Goal: Communication & Community: Answer question/provide support

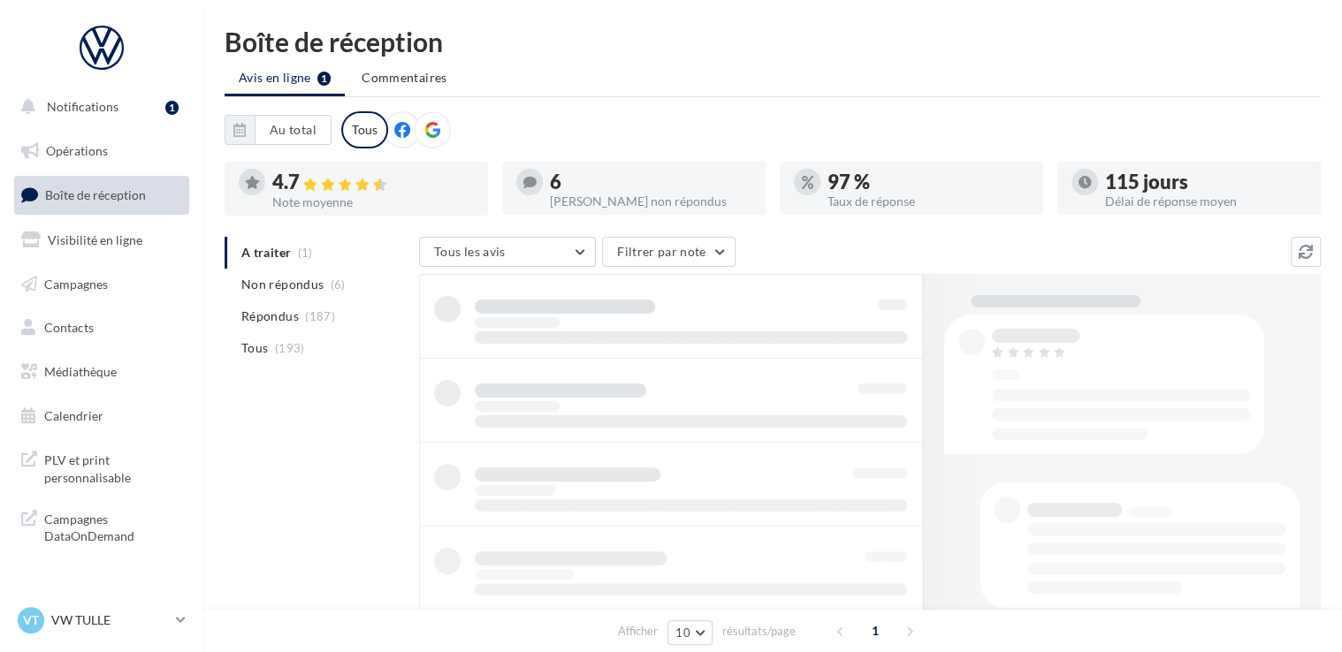
click at [82, 185] on link "Boîte de réception" at bounding box center [102, 195] width 182 height 38
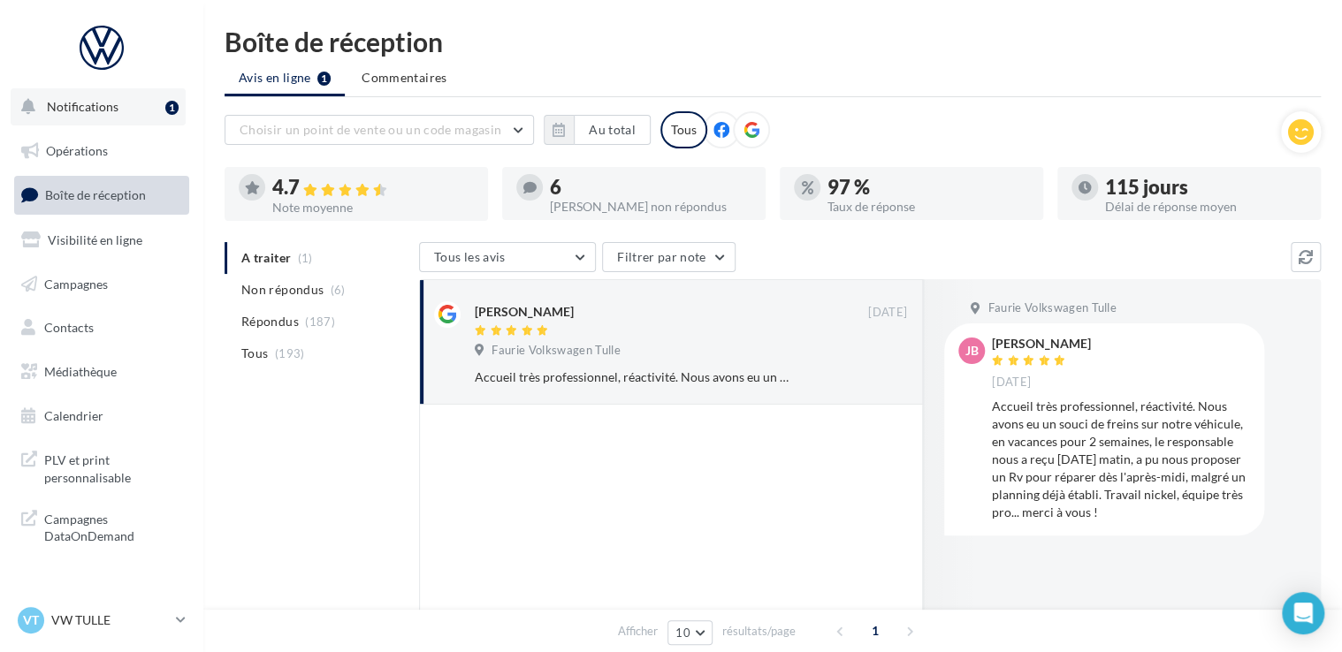
click at [108, 109] on span "Notifications" at bounding box center [83, 106] width 72 height 15
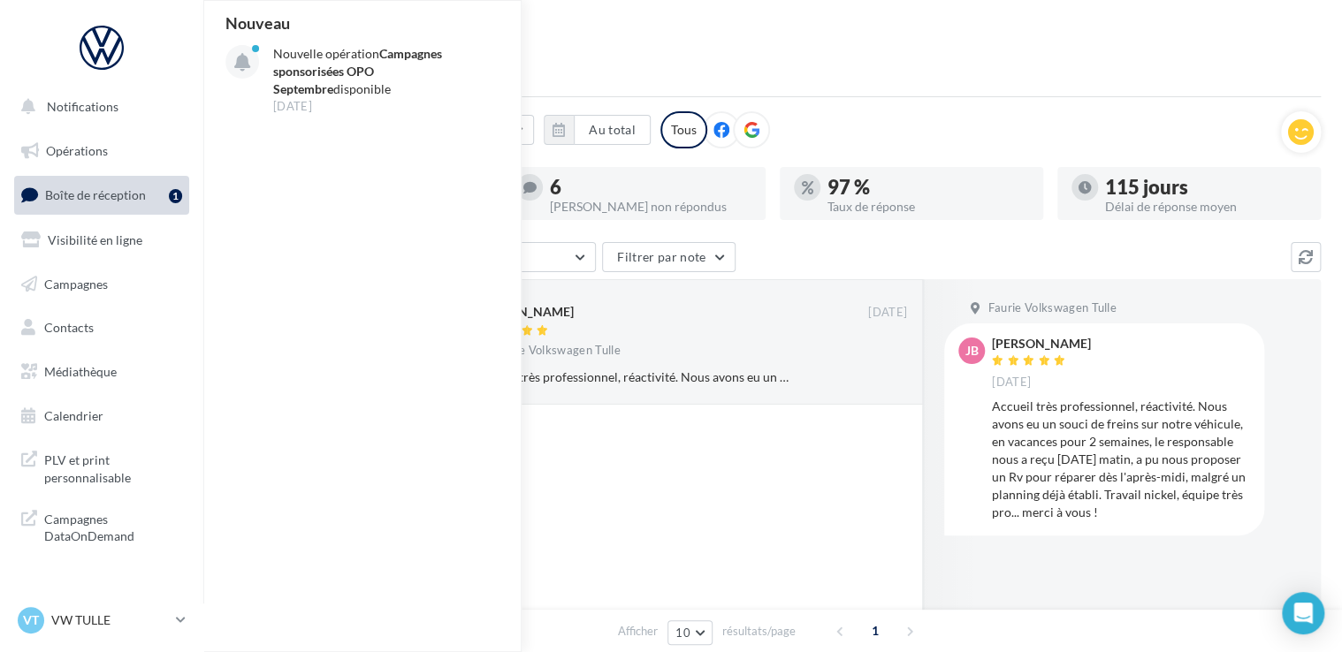
click at [110, 195] on span "Boîte de réception" at bounding box center [95, 194] width 101 height 15
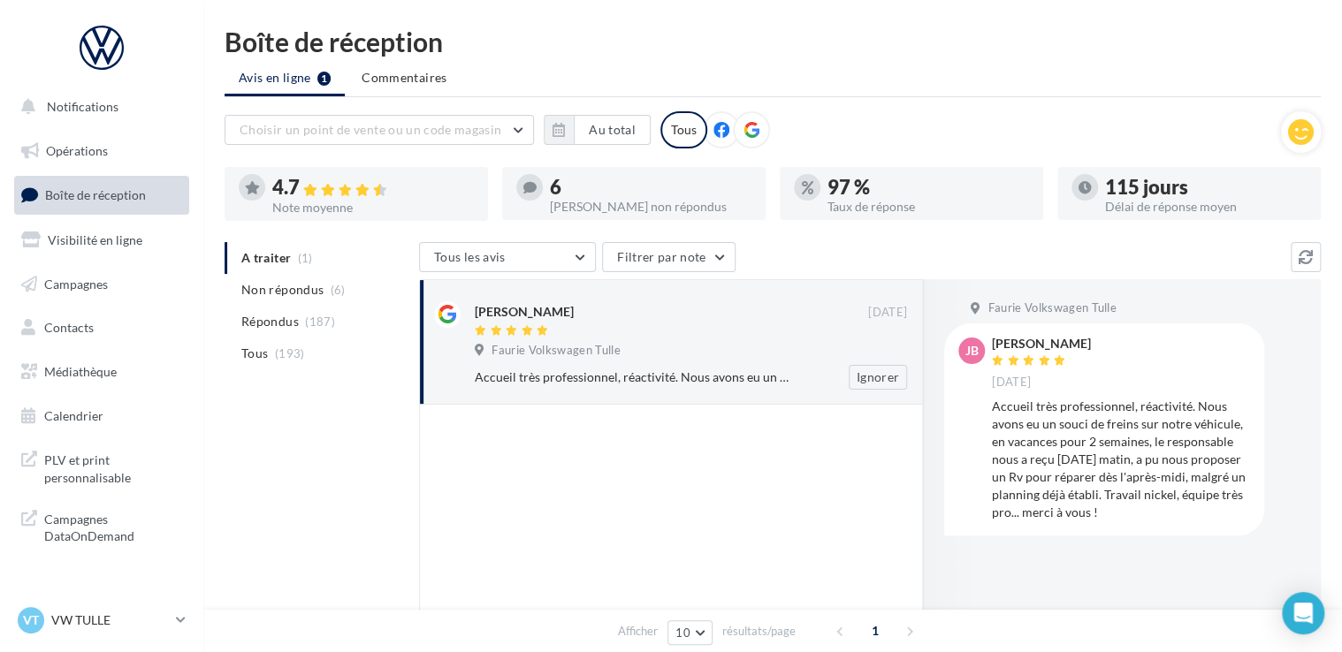
click at [551, 313] on div "[PERSON_NAME]" at bounding box center [524, 312] width 99 height 18
click at [1041, 408] on div "Accueil très professionnel, réactivité. Nous avons eu un souci de freins sur no…" at bounding box center [1121, 460] width 258 height 124
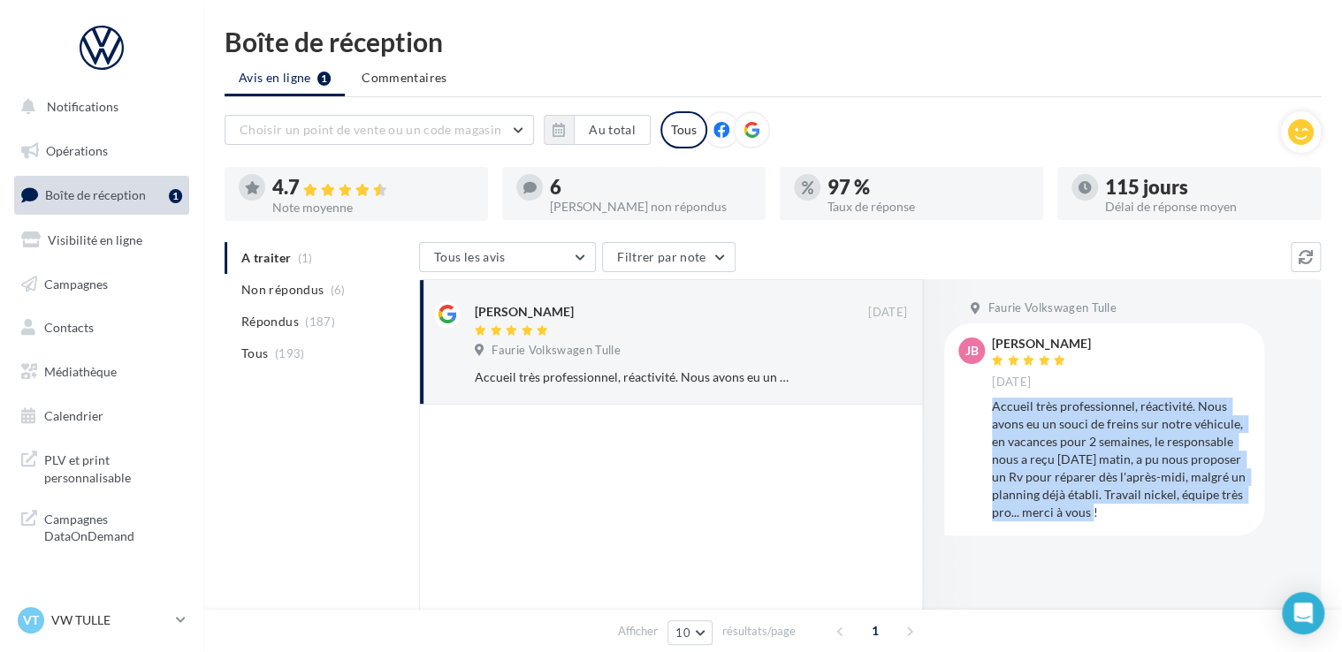
drag, startPoint x: 1103, startPoint y: 509, endPoint x: 991, endPoint y: 409, distance: 150.2
click at [992, 409] on div "Accueil très professionnel, réactivité. Nous avons eu un souci de freins sur no…" at bounding box center [1121, 460] width 258 height 124
copy div "Accueil très professionnel, réactivité. Nous avons eu un souci de freins sur no…"
